Goal: Task Accomplishment & Management: Complete application form

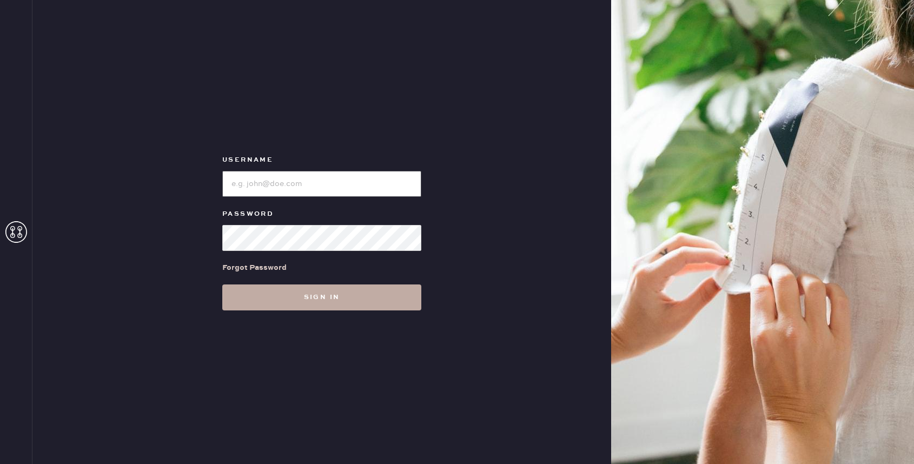
type input "reformationbellevue"
click at [316, 295] on button "Sign in" at bounding box center [321, 298] width 199 height 26
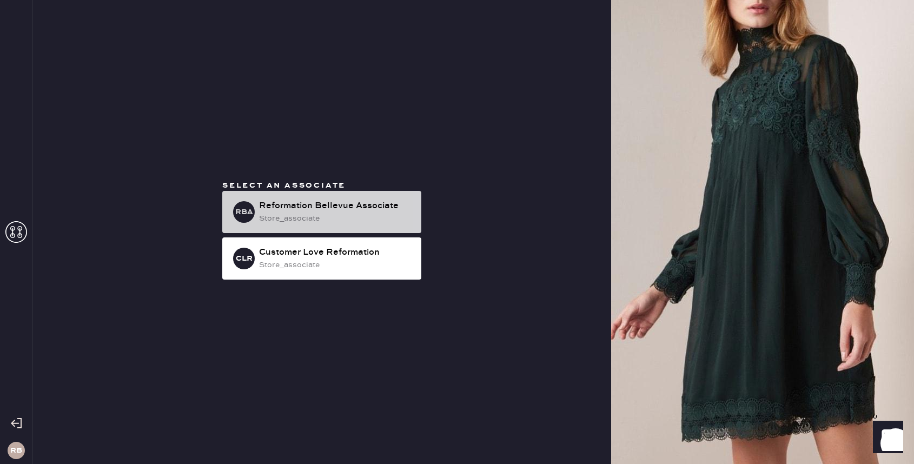
click at [326, 220] on div "store_associate" at bounding box center [336, 219] width 154 height 12
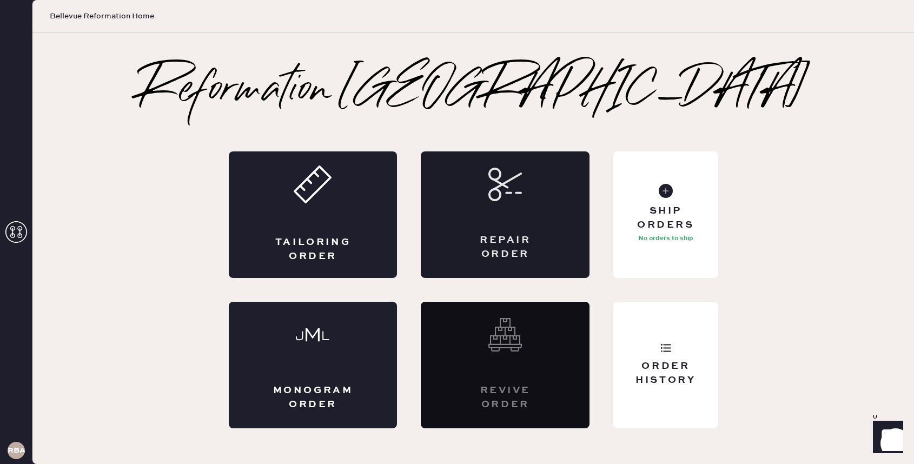
click at [477, 218] on div "Repair Order" at bounding box center [505, 214] width 169 height 127
click at [336, 211] on div "Tailoring Order" at bounding box center [313, 214] width 169 height 127
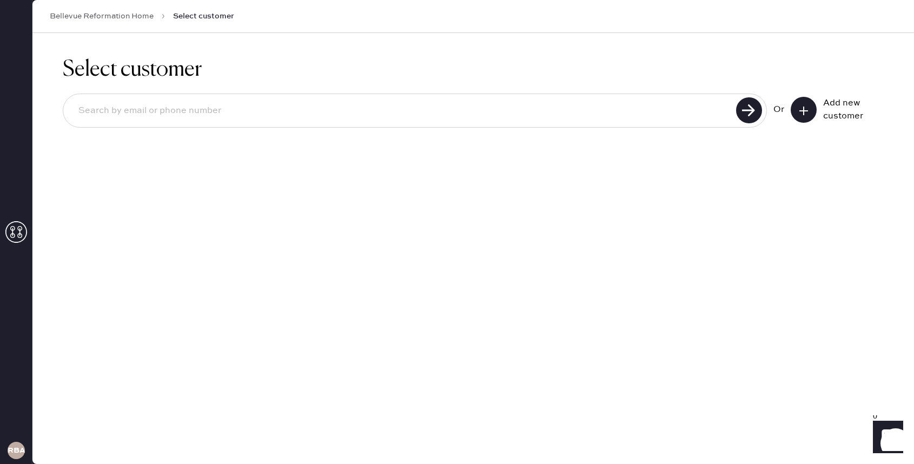
click at [589, 113] on input at bounding box center [401, 110] width 663 height 25
click at [568, 118] on input at bounding box center [401, 110] width 663 height 25
click at [461, 120] on input at bounding box center [401, 110] width 663 height 25
type input "[EMAIL_ADDRESS][DOMAIN_NAME]"
click at [750, 115] on use at bounding box center [749, 110] width 26 height 26
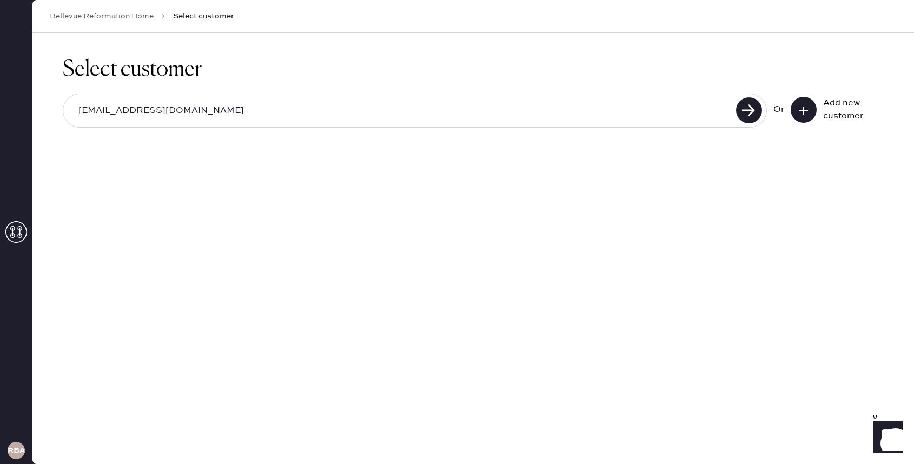
click at [203, 110] on input "[EMAIL_ADDRESS][DOMAIN_NAME]" at bounding box center [401, 110] width 663 height 25
click at [815, 115] on button at bounding box center [804, 110] width 26 height 26
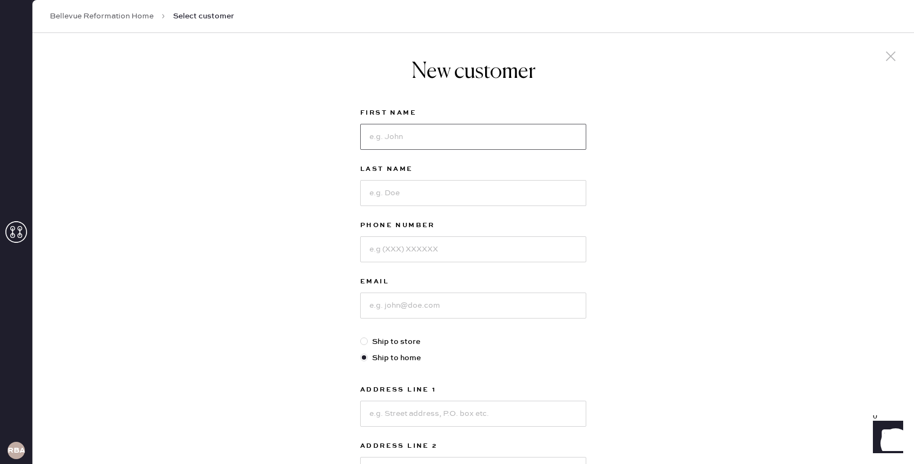
click at [432, 141] on input at bounding box center [473, 137] width 226 height 26
type input "[PERSON_NAME]"
click at [391, 196] on input at bounding box center [473, 193] width 226 height 26
type input "[PERSON_NAME]"
click at [426, 252] on input at bounding box center [473, 249] width 226 height 26
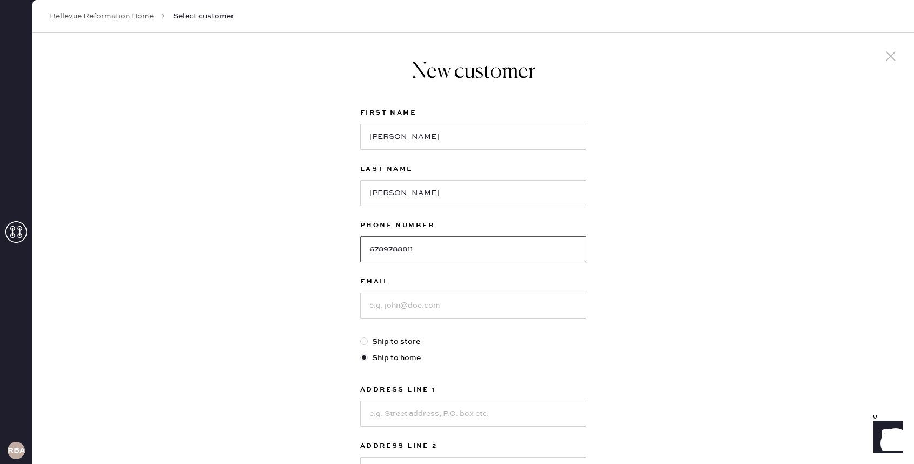
type input "6789788811"
click at [444, 303] on input at bounding box center [473, 306] width 226 height 26
type input "[EMAIL_ADDRESS][DOMAIN_NAME]"
click at [454, 415] on input at bounding box center [473, 414] width 226 height 26
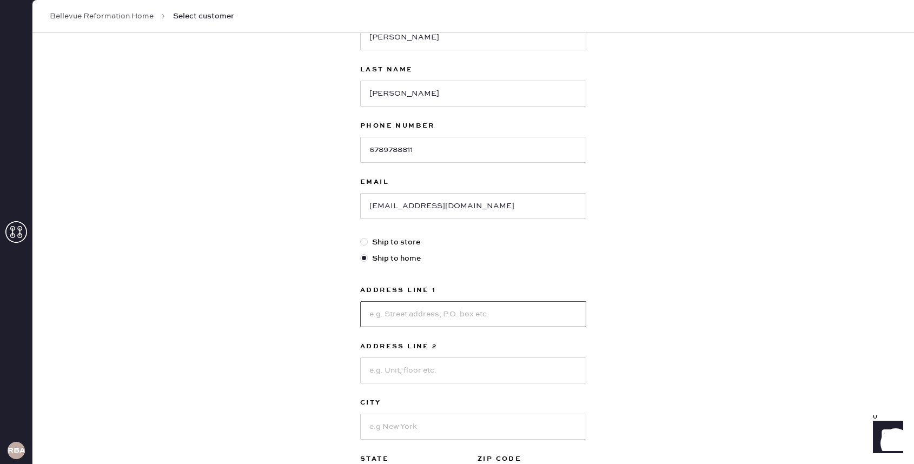
scroll to position [102, 0]
click at [342, 347] on div "New customer First Name [PERSON_NAME] Last Name [PERSON_NAME] Phone Number [PHO…" at bounding box center [473, 266] width 882 height 671
click at [394, 325] on div "Address Line 1 Address Line 2 City State Select AK [GEOGRAPHIC_DATA] CO [GEOGRA…" at bounding box center [473, 387] width 226 height 212
click at [402, 310] on input at bounding box center [473, 312] width 226 height 26
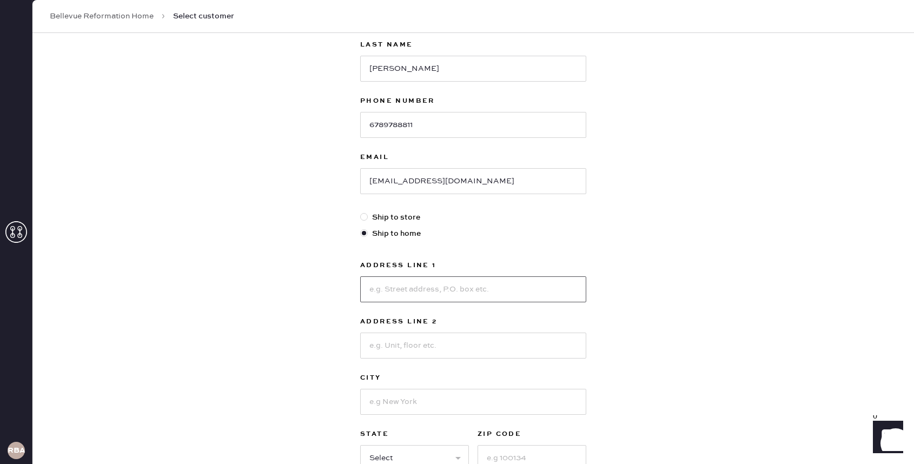
scroll to position [134, 0]
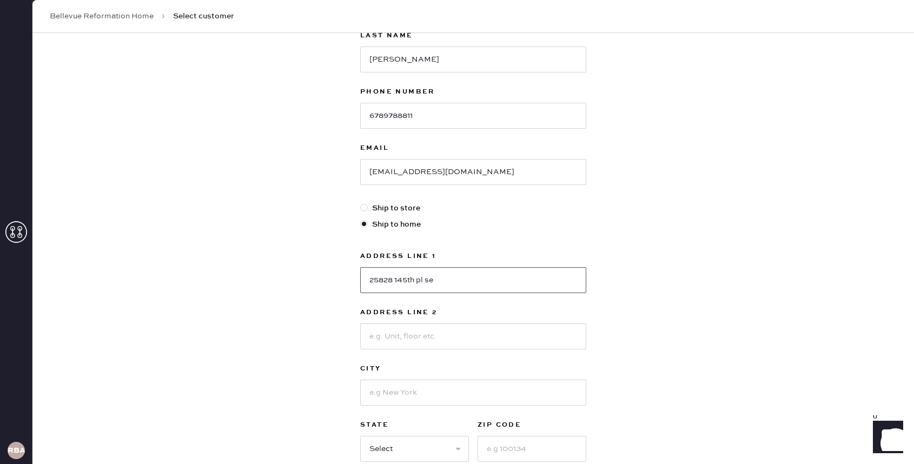
type input "25828 145th pl se"
click at [416, 393] on input at bounding box center [473, 393] width 226 height 26
type input "Kent"
click at [547, 455] on input at bounding box center [532, 449] width 109 height 26
type input "98042"
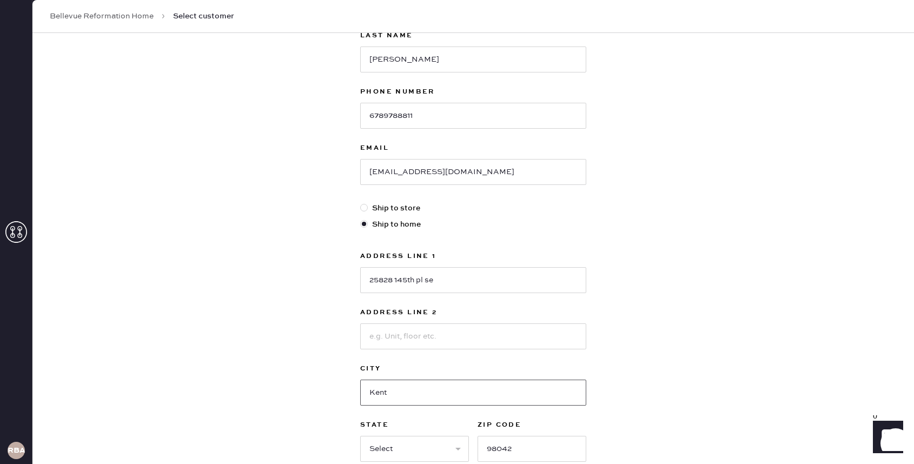
click at [480, 395] on input "Kent" at bounding box center [473, 393] width 226 height 26
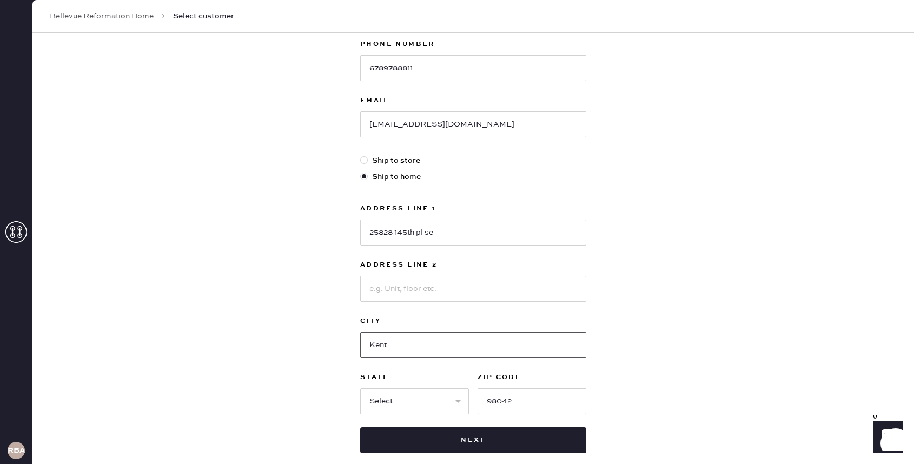
scroll to position [206, 0]
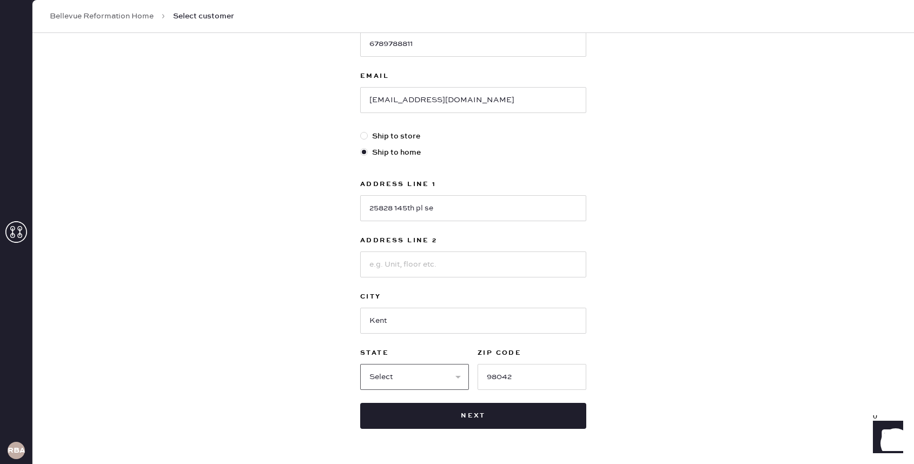
click at [445, 380] on select "Select AK AL AR AZ CA CO CT [GEOGRAPHIC_DATA] DE FL [GEOGRAPHIC_DATA] HI [GEOGR…" at bounding box center [414, 377] width 109 height 26
select select "WA"
click at [360, 364] on select "Select AK AL AR AZ CA CO CT [GEOGRAPHIC_DATA] DE FL [GEOGRAPHIC_DATA] HI [GEOGR…" at bounding box center [414, 377] width 109 height 26
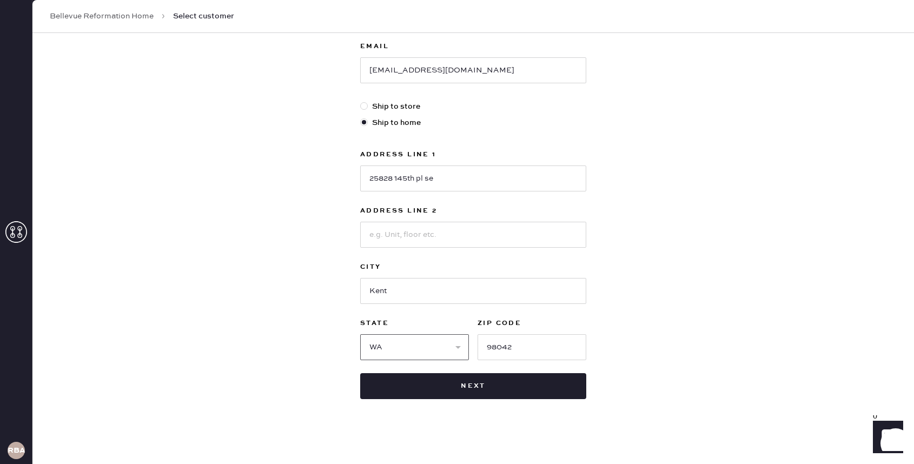
scroll to position [240, 0]
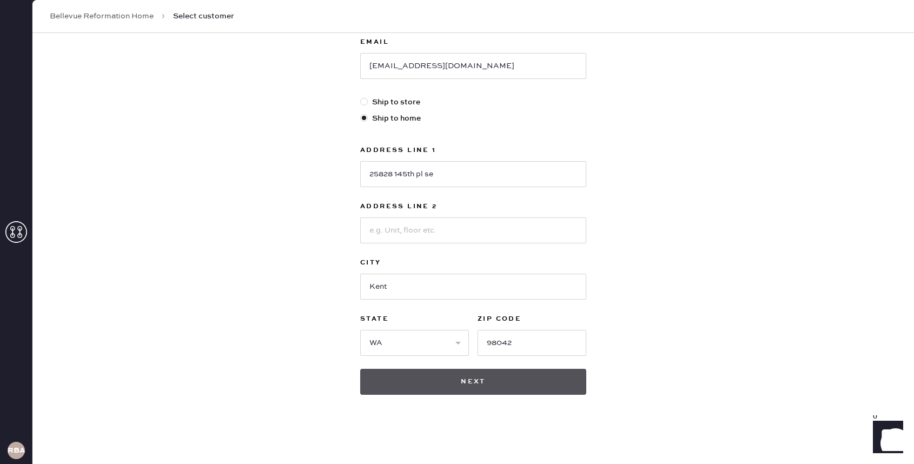
click at [459, 383] on button "Next" at bounding box center [473, 382] width 226 height 26
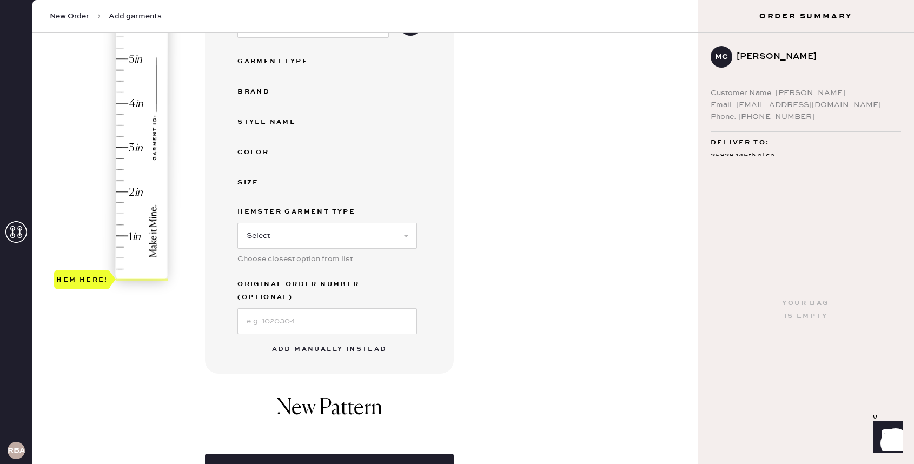
scroll to position [252, 0]
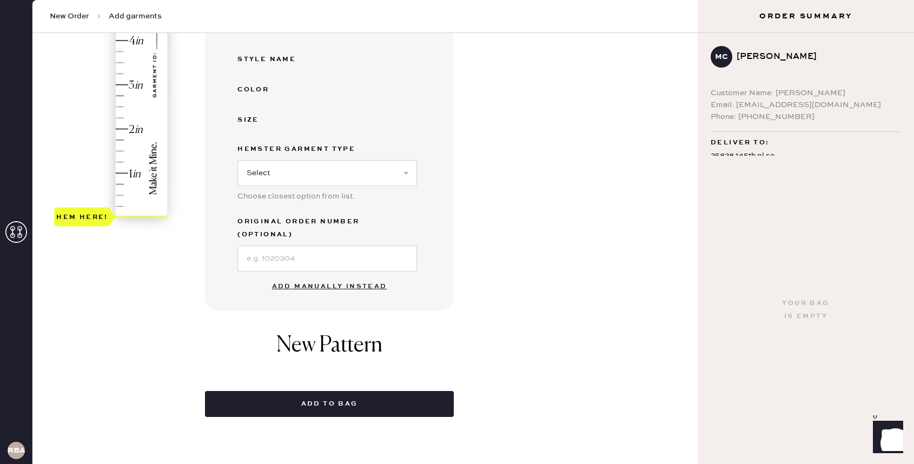
click at [322, 276] on button "Add manually instead" at bounding box center [330, 287] width 128 height 22
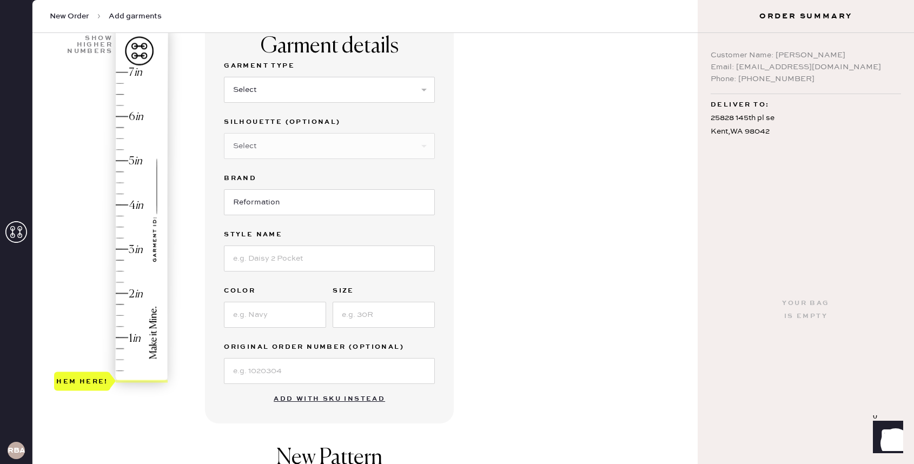
scroll to position [98, 0]
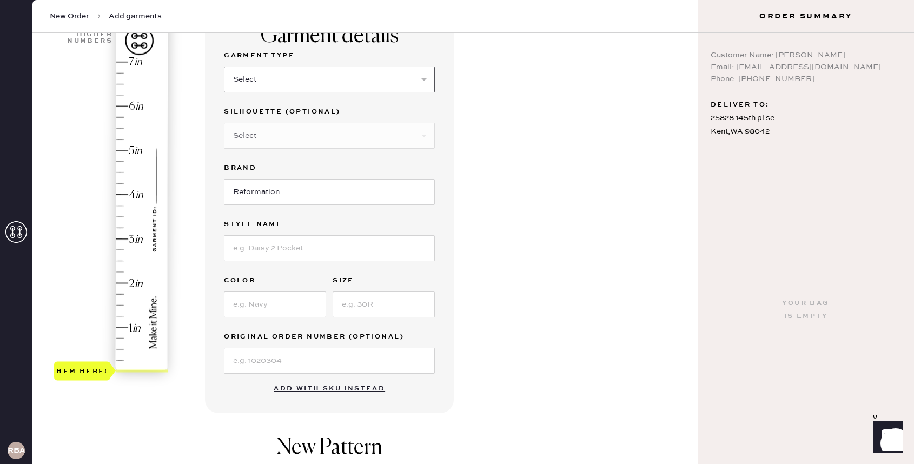
click at [319, 80] on select "Select Basic Skirt Jeans Leggings Pants Shorts Basic Sleeved Dress Basic Sleeve…" at bounding box center [329, 80] width 211 height 26
select select "2"
click at [224, 67] on select "Select Basic Skirt Jeans Leggings Pants Shorts Basic Sleeved Dress Basic Sleeve…" at bounding box center [329, 80] width 211 height 26
click at [310, 126] on select "Select Shorts Cropped Flare Boot Cut Straight Skinny Other" at bounding box center [329, 136] width 211 height 26
select select "7"
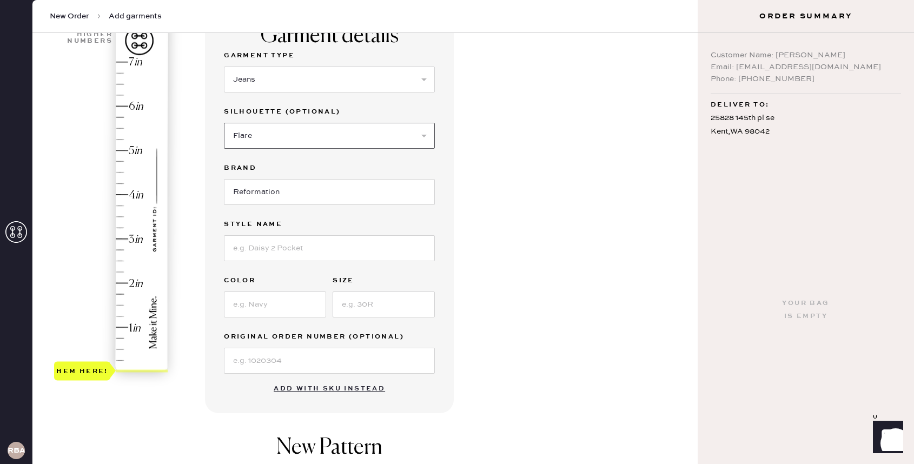
click at [224, 123] on select "Select Shorts Cropped Flare Boot Cut Straight Skinny Other" at bounding box center [329, 136] width 211 height 26
click at [286, 193] on input "Reformation" at bounding box center [329, 192] width 211 height 26
click at [281, 256] on input at bounding box center [329, 248] width 211 height 26
type input "Diego"
click at [288, 303] on input at bounding box center [275, 305] width 102 height 26
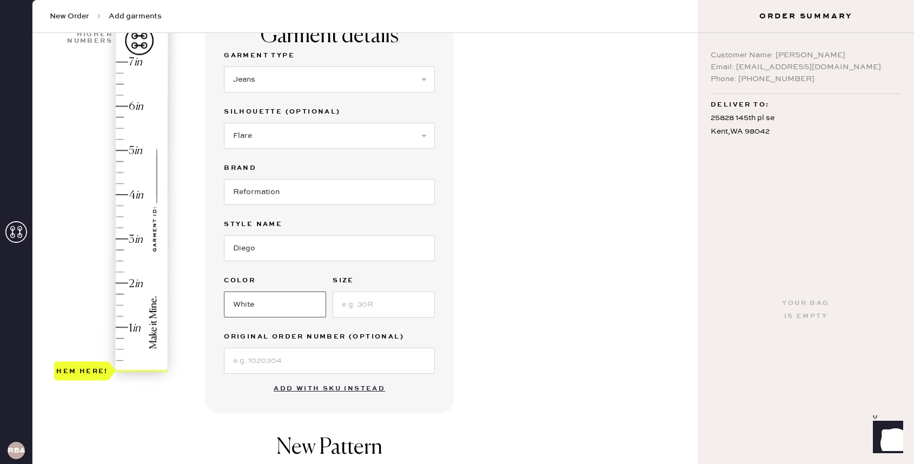
type input "White"
click at [361, 315] on input at bounding box center [384, 305] width 102 height 26
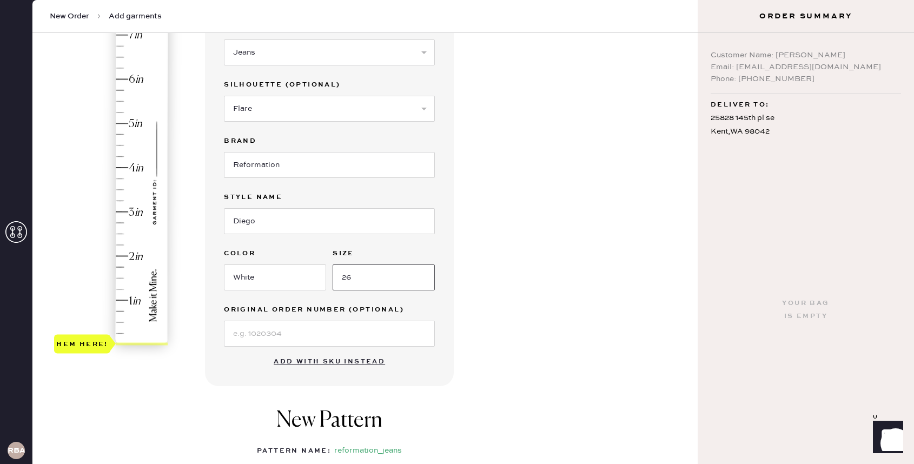
scroll to position [133, 0]
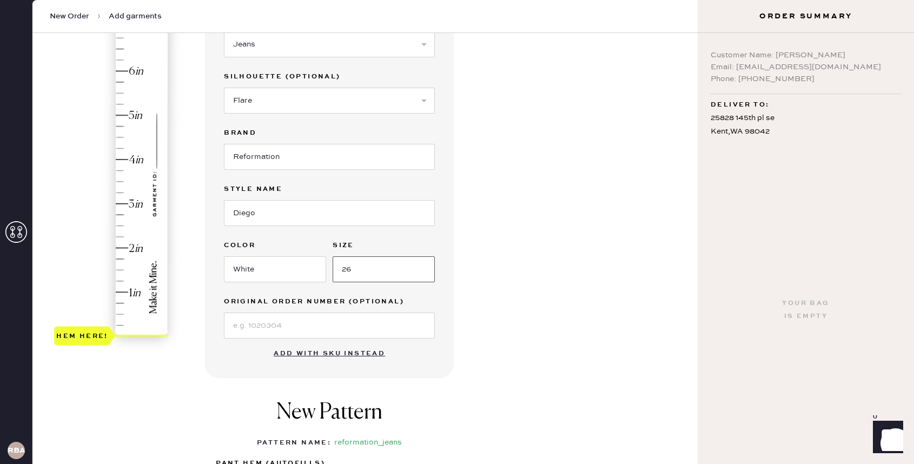
type input "26"
type input "2.25"
click at [120, 236] on div "Hem here!" at bounding box center [111, 181] width 115 height 319
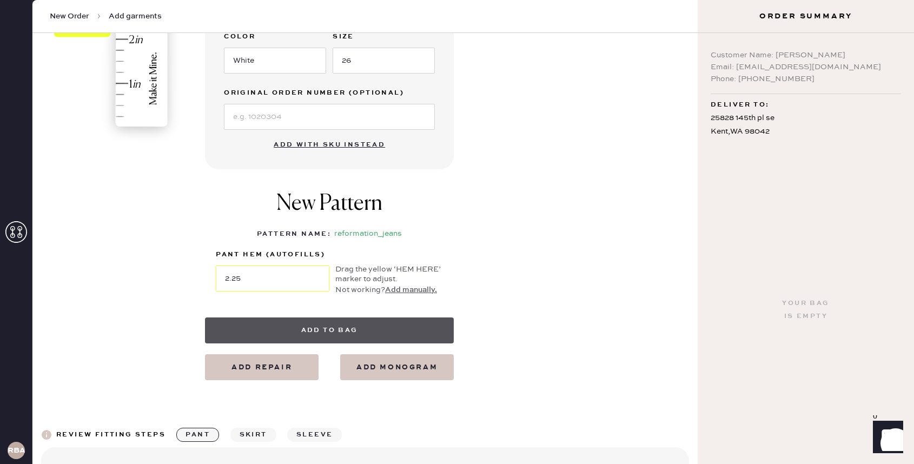
scroll to position [346, 0]
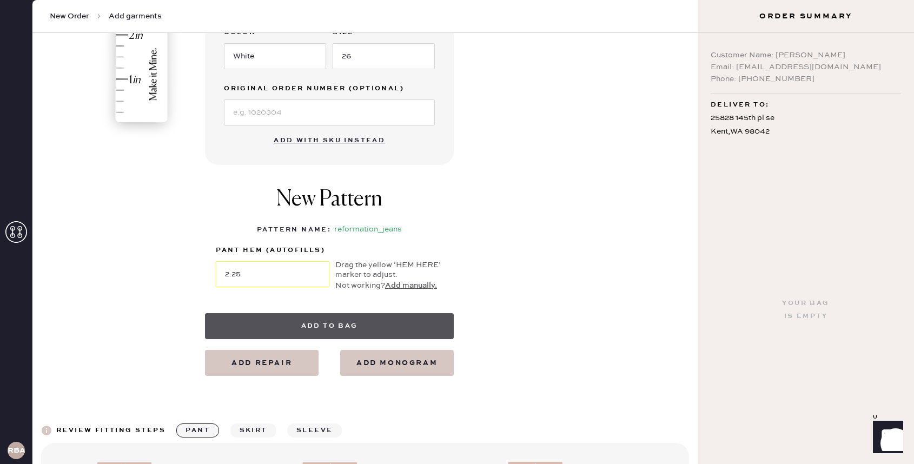
click at [335, 333] on button "Add to bag" at bounding box center [329, 326] width 249 height 26
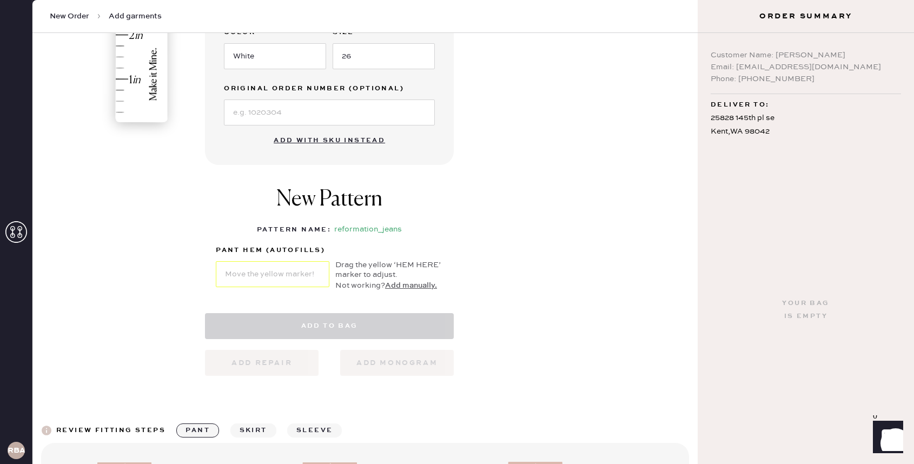
select select "2"
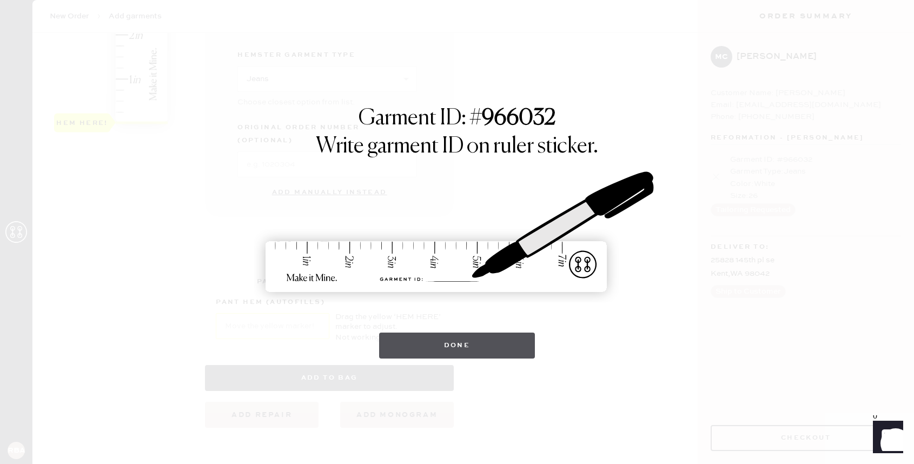
scroll to position [0, 0]
click at [460, 350] on button "Done" at bounding box center [457, 346] width 156 height 26
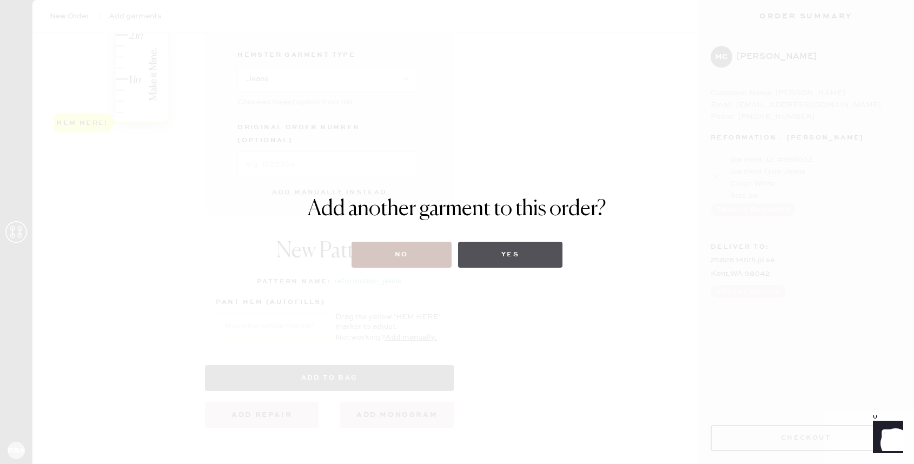
click at [501, 257] on button "Yes" at bounding box center [510, 255] width 104 height 26
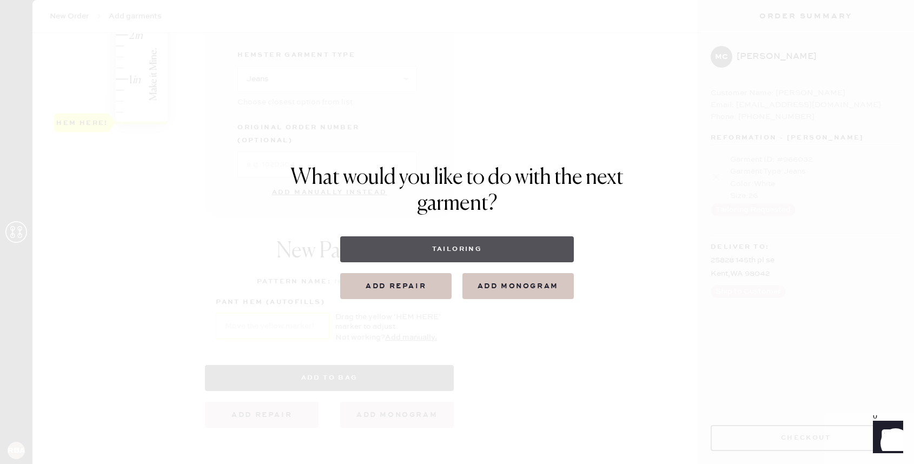
click at [502, 248] on button "Tailoring" at bounding box center [456, 249] width 233 height 26
select select
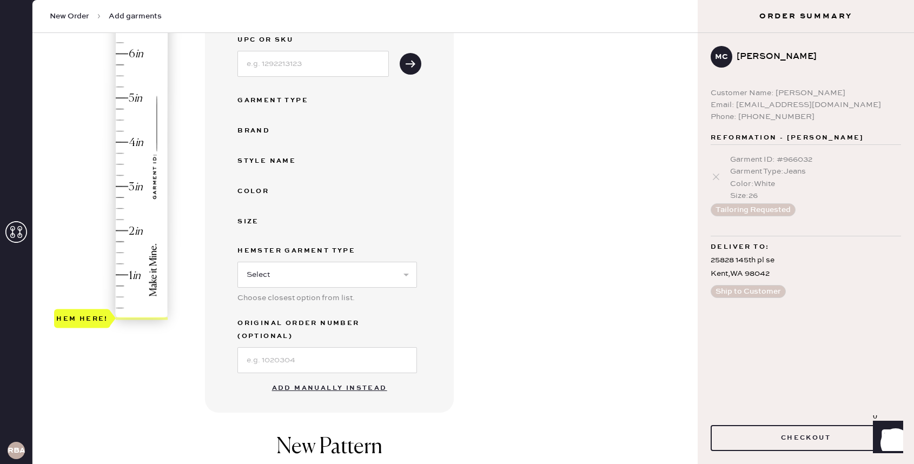
scroll to position [201, 0]
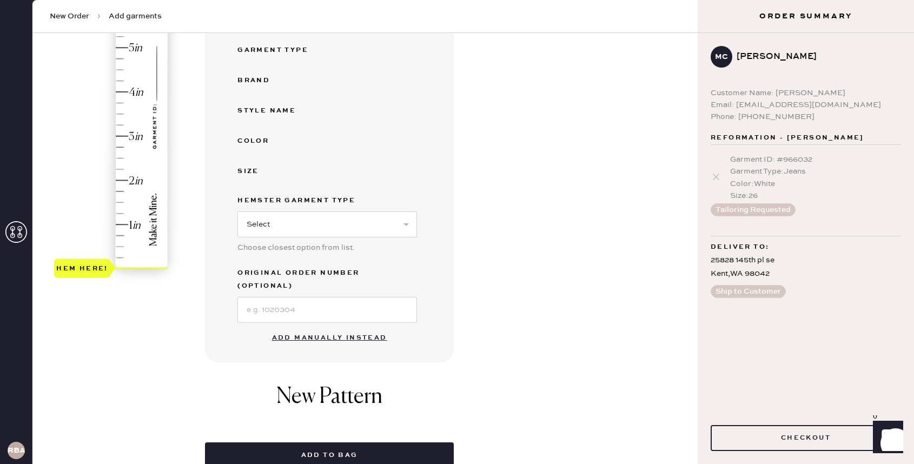
click at [320, 327] on button "Add manually instead" at bounding box center [330, 338] width 128 height 22
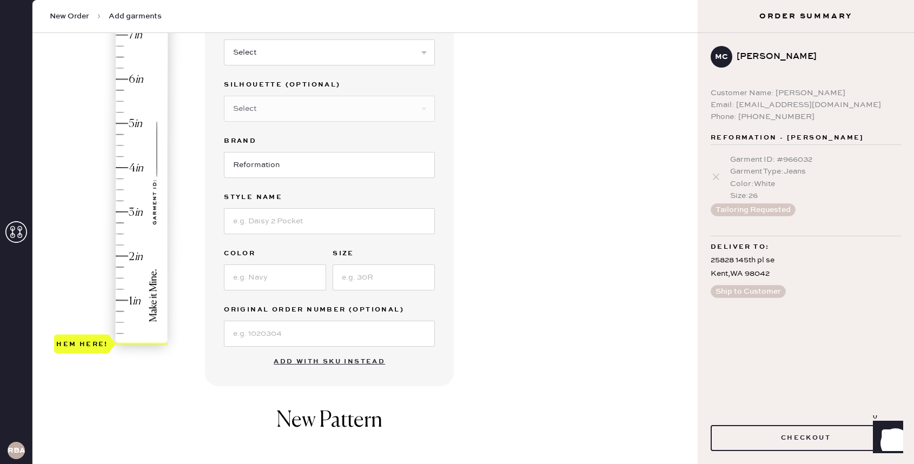
scroll to position [112, 0]
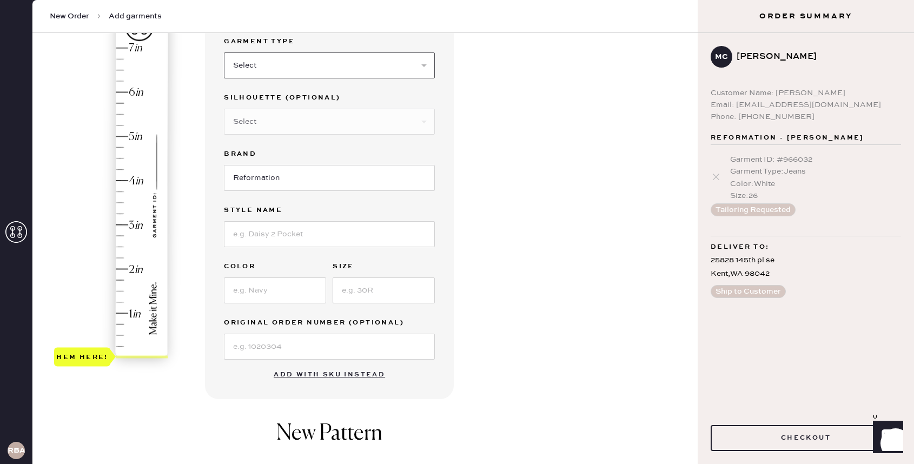
click at [311, 65] on select "Select Basic Skirt Jeans Leggings Pants Shorts Basic Sleeved Dress Basic Sleeve…" at bounding box center [329, 65] width 211 height 26
select select "2"
click at [224, 52] on select "Select Basic Skirt Jeans Leggings Pants Shorts Basic Sleeved Dress Basic Sleeve…" at bounding box center [329, 65] width 211 height 26
click at [297, 123] on select "Select Shorts Cropped Flare Boot Cut Straight Skinny Other" at bounding box center [329, 122] width 211 height 26
select select "7"
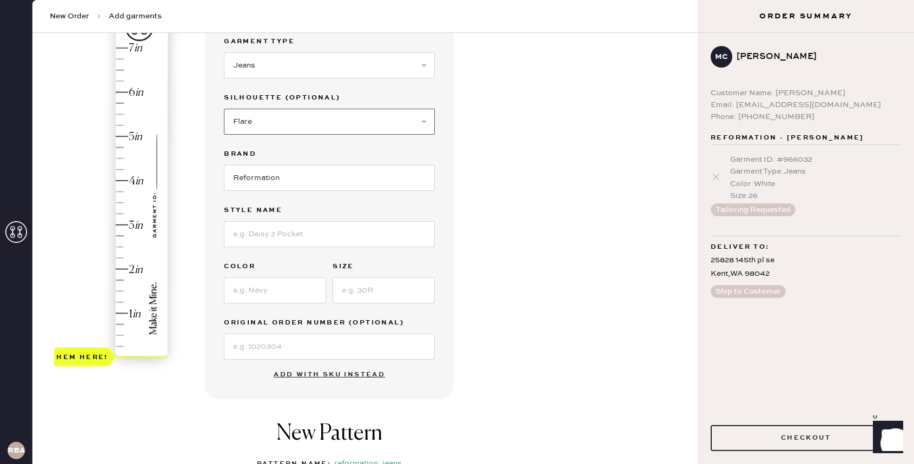
click at [224, 109] on select "Select Shorts Cropped Flare Boot Cut Straight Skinny Other" at bounding box center [329, 122] width 211 height 26
click at [295, 239] on input at bounding box center [329, 234] width 211 height 26
type input "[PERSON_NAME] Rise Slouchy Wide Leg Jeans"
click at [286, 292] on input at bounding box center [275, 290] width 102 height 26
type input "Sun Faded Mink"
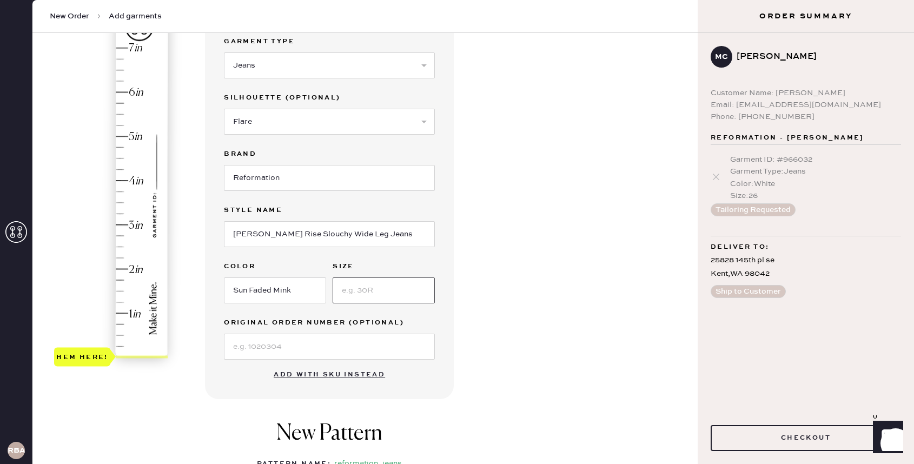
click at [393, 292] on input at bounding box center [384, 290] width 102 height 26
type input "26"
click at [519, 303] on div "Garment details Garment Type Select Basic Skirt Jeans Leggings Pants Shorts Bas…" at bounding box center [447, 303] width 484 height 614
type input "2"
click at [124, 269] on div "Hem here!" at bounding box center [111, 202] width 115 height 319
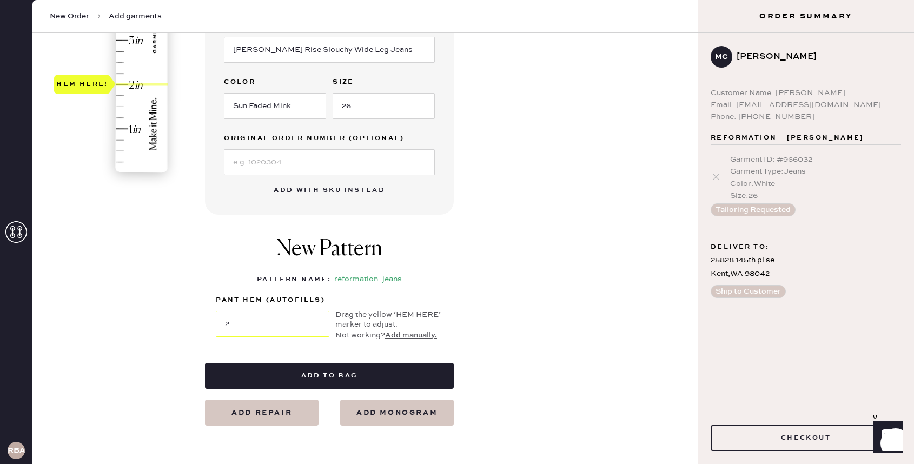
scroll to position [380, 0]
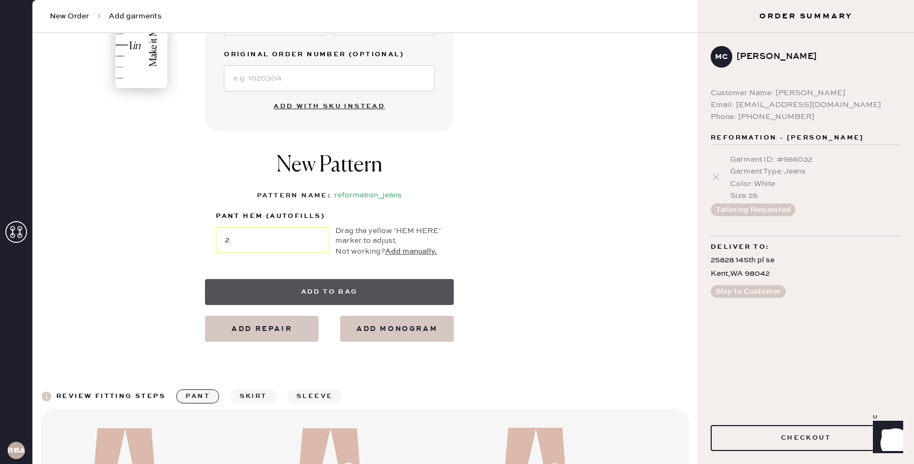
click at [400, 293] on button "Add to bag" at bounding box center [329, 292] width 249 height 26
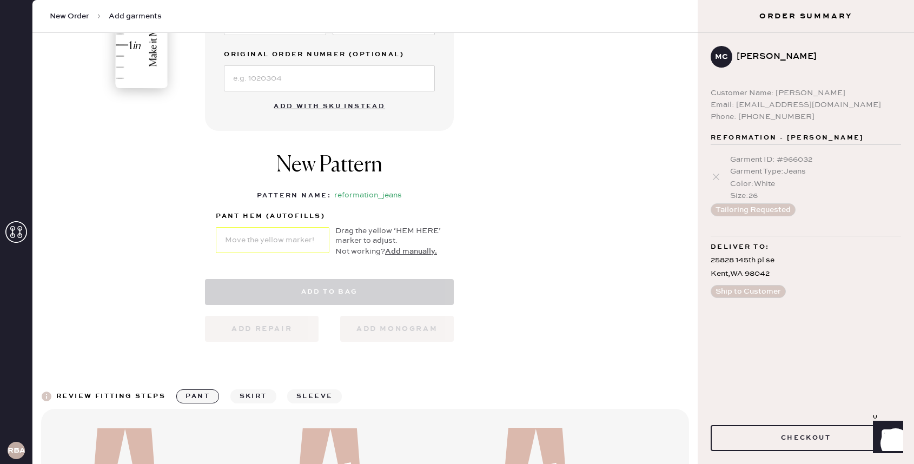
select select "2"
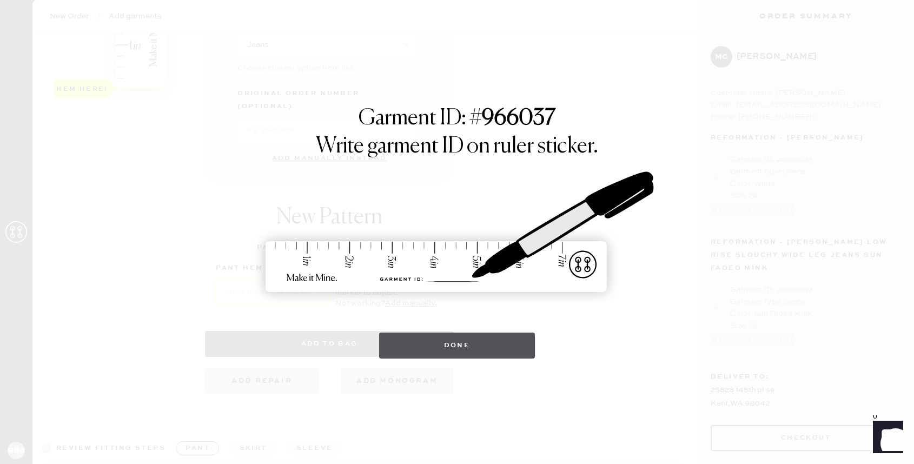
click at [463, 347] on button "Done" at bounding box center [457, 346] width 156 height 26
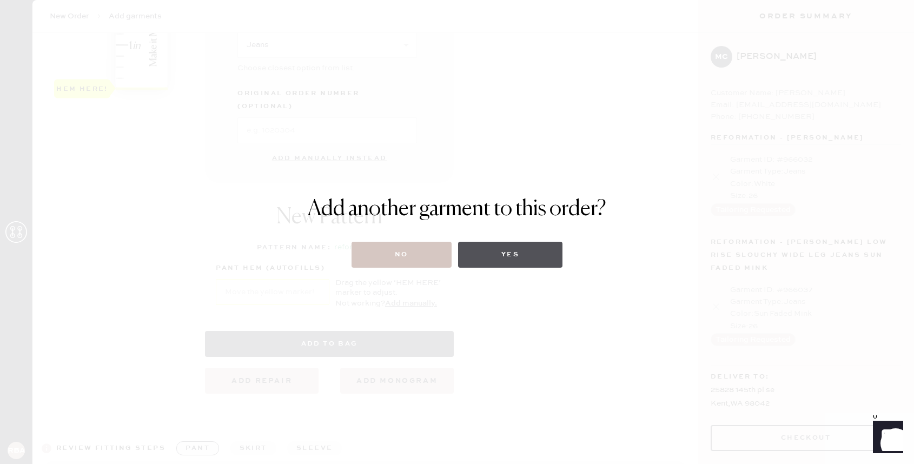
click at [486, 259] on button "Yes" at bounding box center [510, 255] width 104 height 26
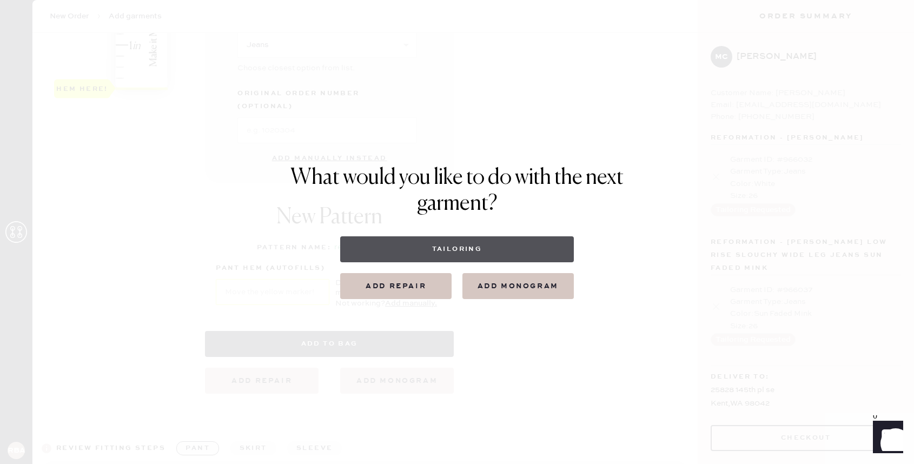
click at [497, 247] on button "Tailoring" at bounding box center [456, 249] width 233 height 26
select select
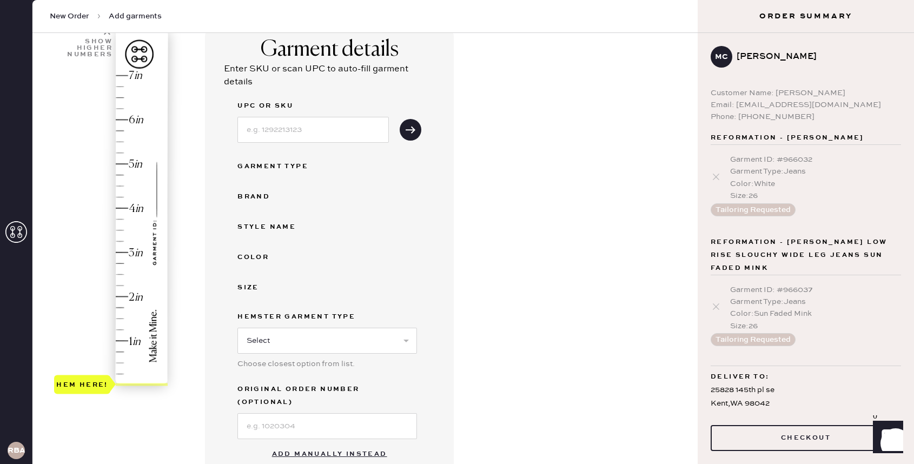
scroll to position [100, 0]
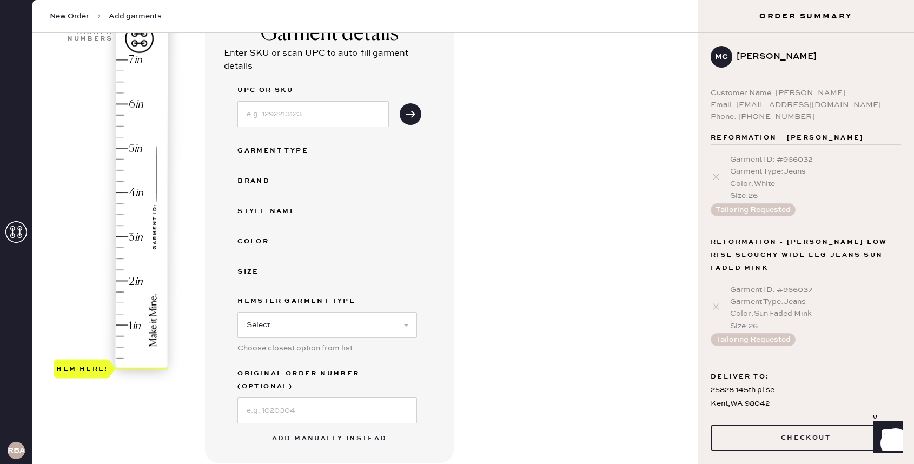
click at [318, 428] on button "Add manually instead" at bounding box center [330, 439] width 128 height 22
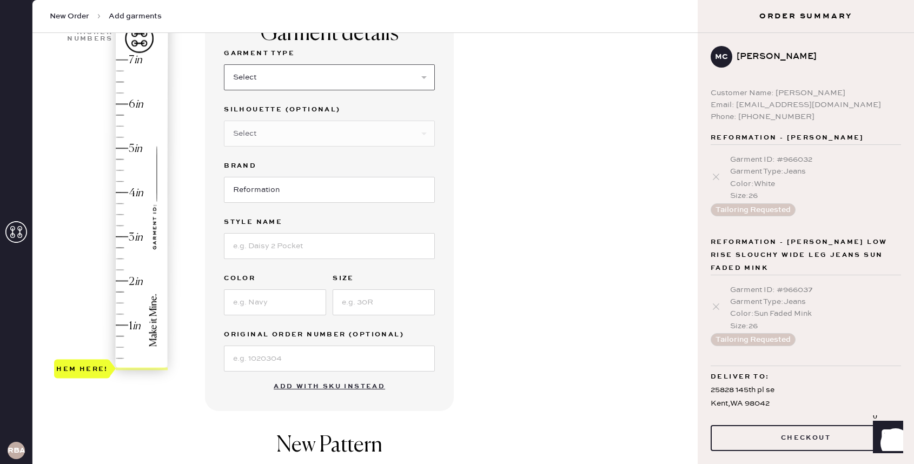
click at [278, 76] on select "Select Basic Skirt Jeans Leggings Pants Shorts Basic Sleeved Dress Basic Sleeve…" at bounding box center [329, 77] width 211 height 26
select select "2"
click at [224, 64] on select "Select Basic Skirt Jeans Leggings Pants Shorts Basic Sleeved Dress Basic Sleeve…" at bounding box center [329, 77] width 211 height 26
click at [291, 133] on select "Select Shorts Cropped Flare Boot Cut Straight Skinny Other" at bounding box center [329, 134] width 211 height 26
select select "5"
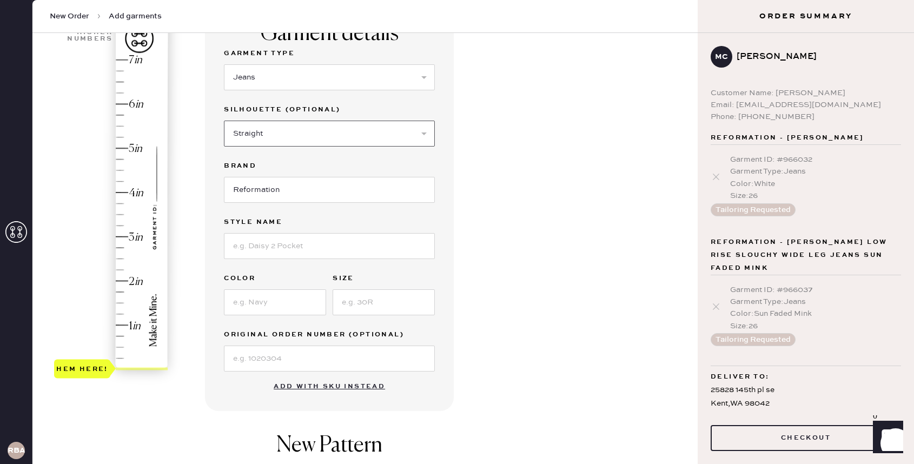
click at [224, 121] on select "Select Shorts Cropped Flare Boot Cut Straight Skinny Other" at bounding box center [329, 134] width 211 height 26
click at [281, 191] on input "Reformation" at bounding box center [329, 190] width 211 height 26
click at [274, 255] on input at bounding box center [329, 246] width 211 height 26
type input "E"
type input "[PERSON_NAME] High Rise Jeans"
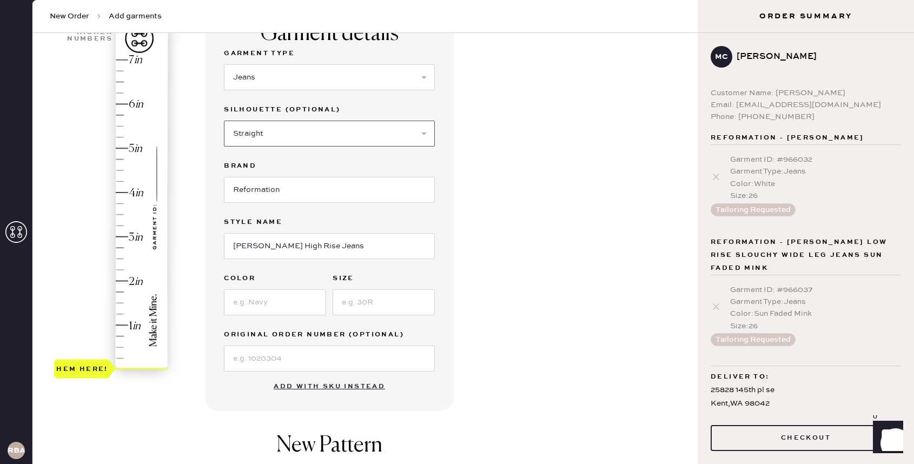
click at [341, 131] on select "Select Shorts Cropped Flare Boot Cut Straight Skinny Other" at bounding box center [329, 134] width 211 height 26
select select "7"
click at [224, 121] on select "Select Shorts Cropped Flare Boot Cut Straight Skinny Other" at bounding box center [329, 134] width 211 height 26
click at [299, 298] on input at bounding box center [275, 302] width 102 height 26
type input "Mole"
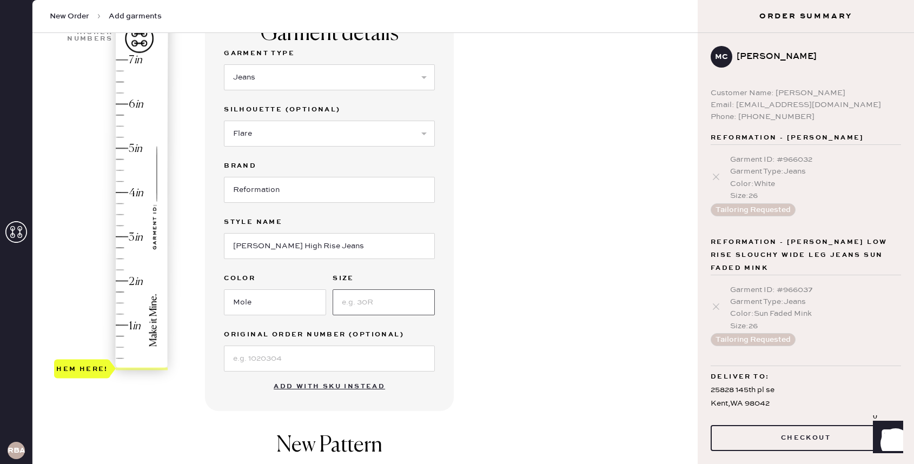
click at [376, 305] on input at bounding box center [384, 302] width 102 height 26
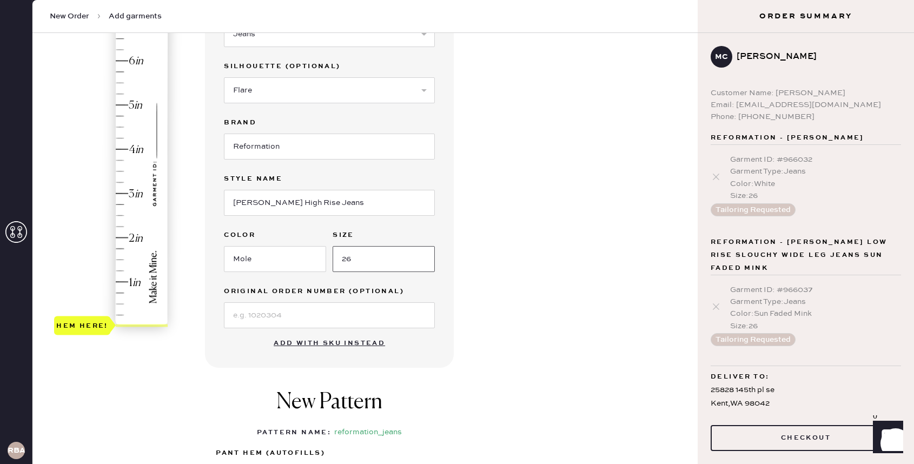
type input "26"
type input "2.5"
click at [120, 214] on div "Hem here!" at bounding box center [111, 171] width 115 height 319
click at [556, 313] on div "Garment details Garment Type Select Basic Skirt Jeans Leggings Pants Shorts Bas…" at bounding box center [447, 271] width 484 height 614
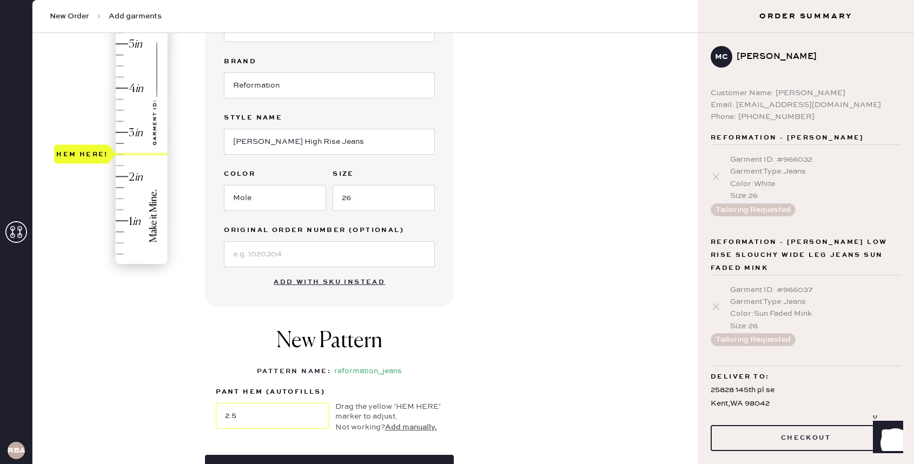
scroll to position [214, 0]
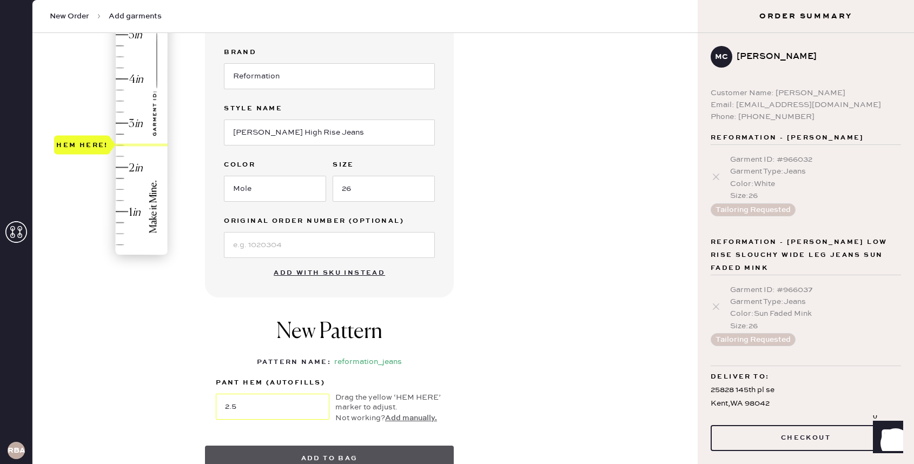
click at [427, 454] on button "Add to bag" at bounding box center [329, 459] width 249 height 26
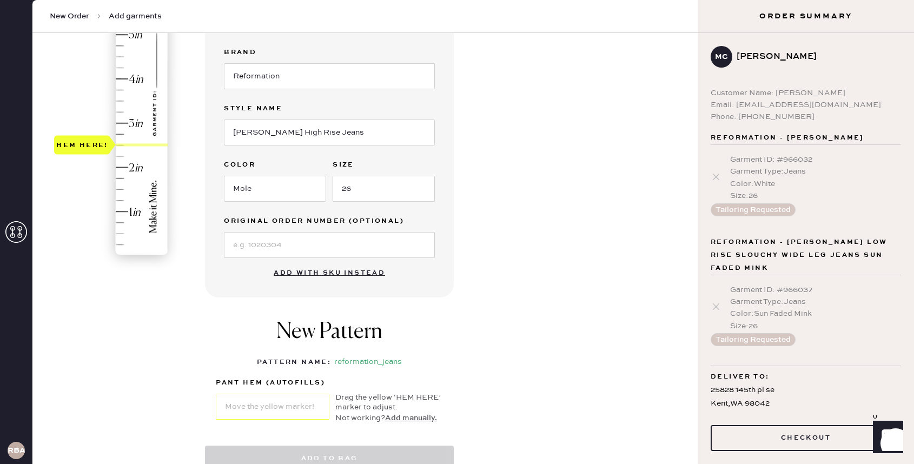
select select "2"
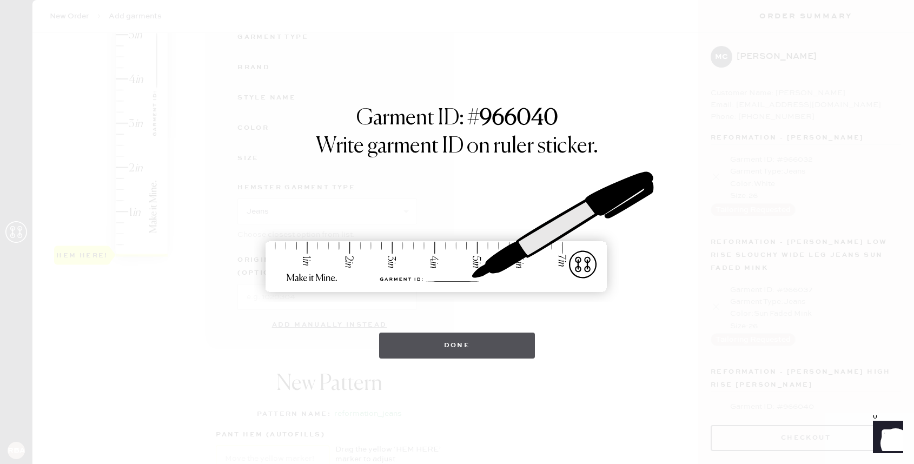
click at [497, 339] on button "Done" at bounding box center [457, 346] width 156 height 26
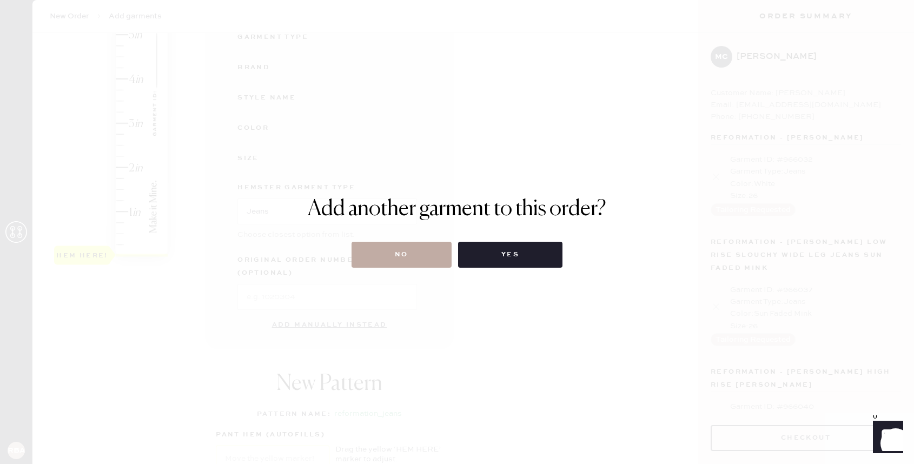
click at [403, 256] on button "No" at bounding box center [402, 255] width 100 height 26
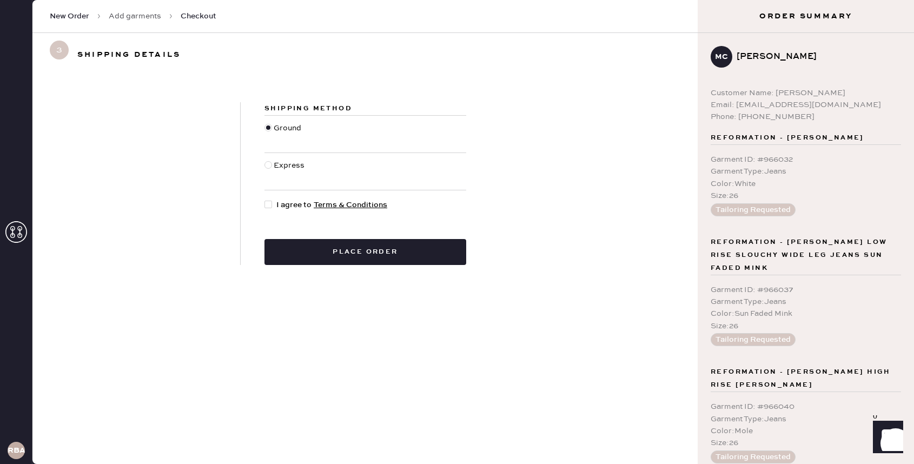
click at [290, 206] on span "I agree to Terms & Conditions" at bounding box center [331, 205] width 111 height 12
click at [265, 200] on input "I agree to Terms & Conditions" at bounding box center [264, 199] width 1 height 1
checkbox input "true"
click at [323, 257] on button "Place order" at bounding box center [365, 252] width 202 height 26
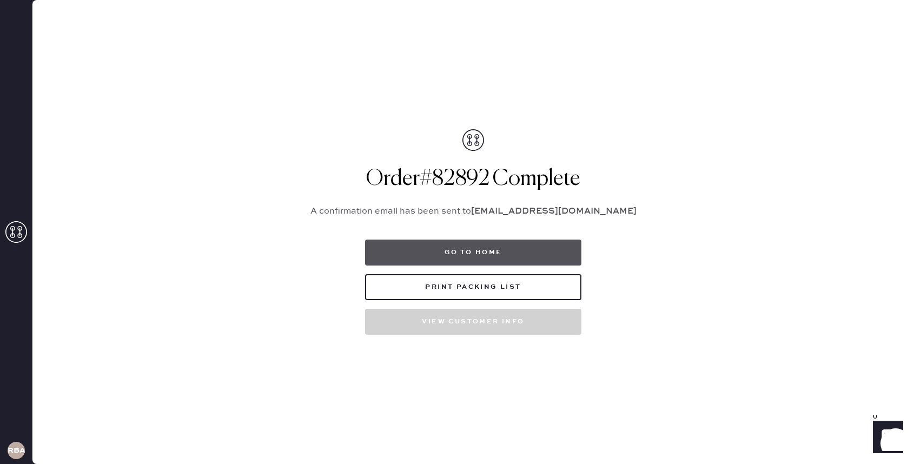
click at [465, 255] on button "Go to home" at bounding box center [473, 253] width 216 height 26
